Goal: Task Accomplishment & Management: Use online tool/utility

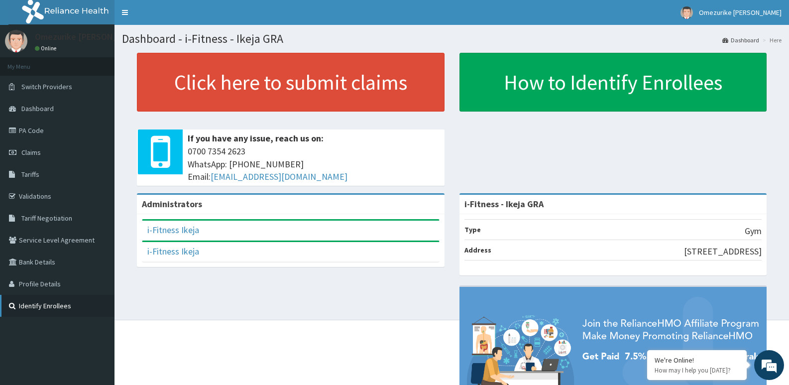
click at [70, 304] on link "Identify Enrollees" at bounding box center [57, 306] width 115 height 22
click at [28, 156] on span "Claims" at bounding box center [30, 152] width 19 height 9
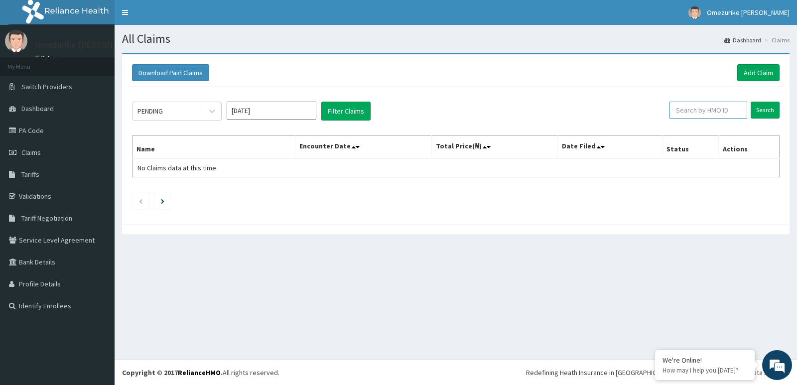
click at [707, 108] on input "text" at bounding box center [708, 110] width 78 height 17
click at [720, 110] on input "text" at bounding box center [708, 110] width 78 height 17
click at [707, 109] on input "text" at bounding box center [708, 110] width 78 height 17
